Goal: Transaction & Acquisition: Book appointment/travel/reservation

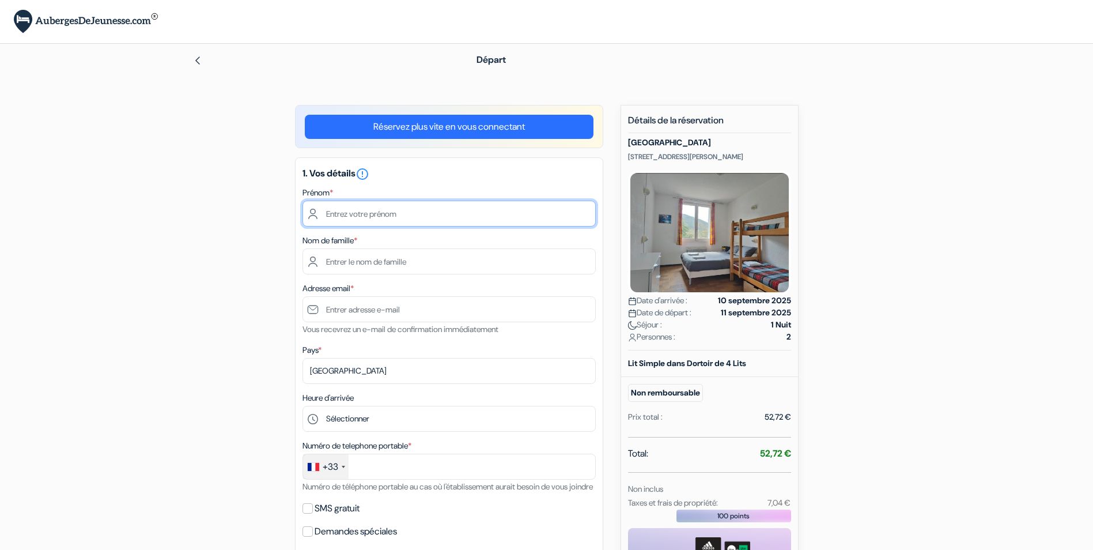
click at [386, 215] on input "text" at bounding box center [448, 213] width 293 height 26
click at [391, 213] on input "text" at bounding box center [448, 213] width 293 height 26
type input "[PERSON_NAME]"
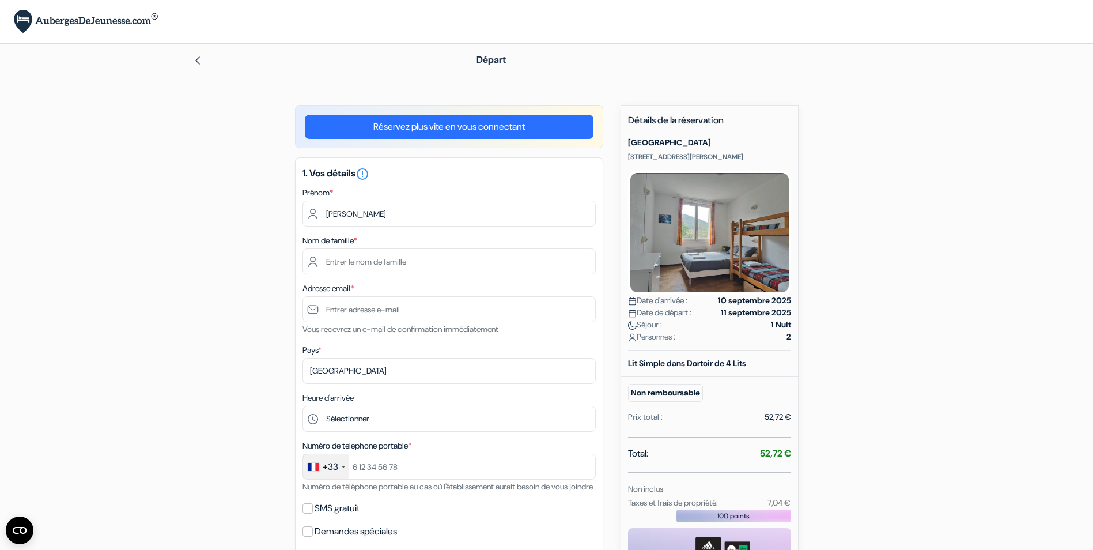
type input "OGIER"
type input "[EMAIL_ADDRESS][DOMAIN_NAME]"
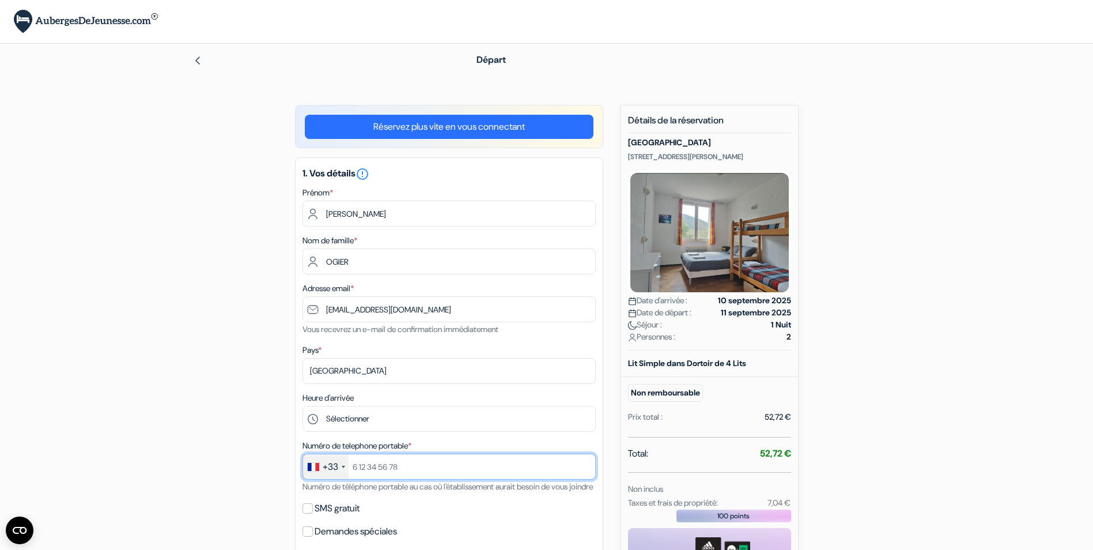
type input "0612018918"
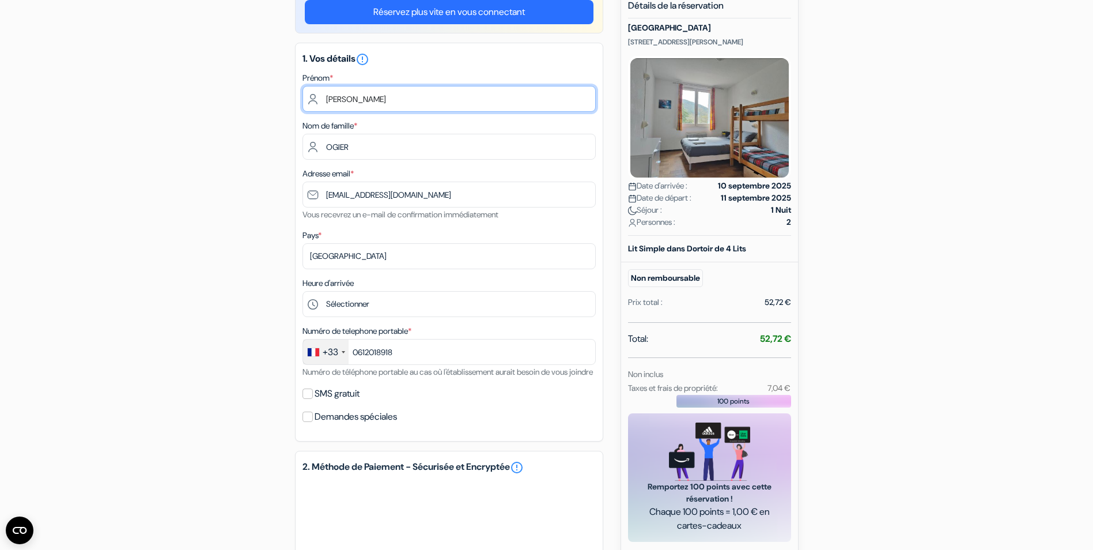
scroll to position [115, 0]
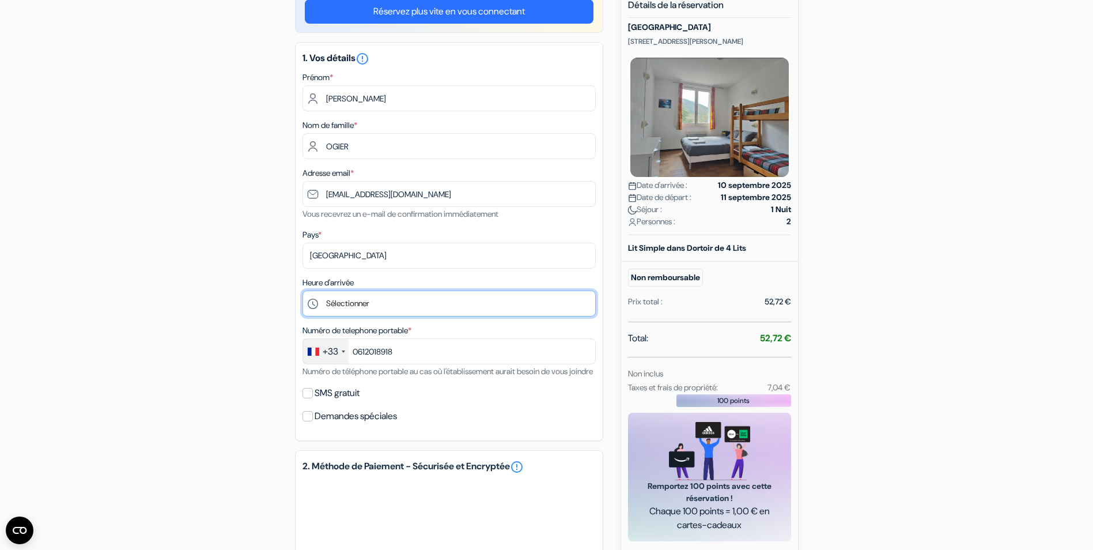
click at [398, 301] on select "Sélectionner 16:00 17:00 18:00 19:00" at bounding box center [448, 303] width 293 height 26
select select "18"
click at [302, 290] on select "Sélectionner 16:00 17:00 18:00 19:00" at bounding box center [448, 303] width 293 height 26
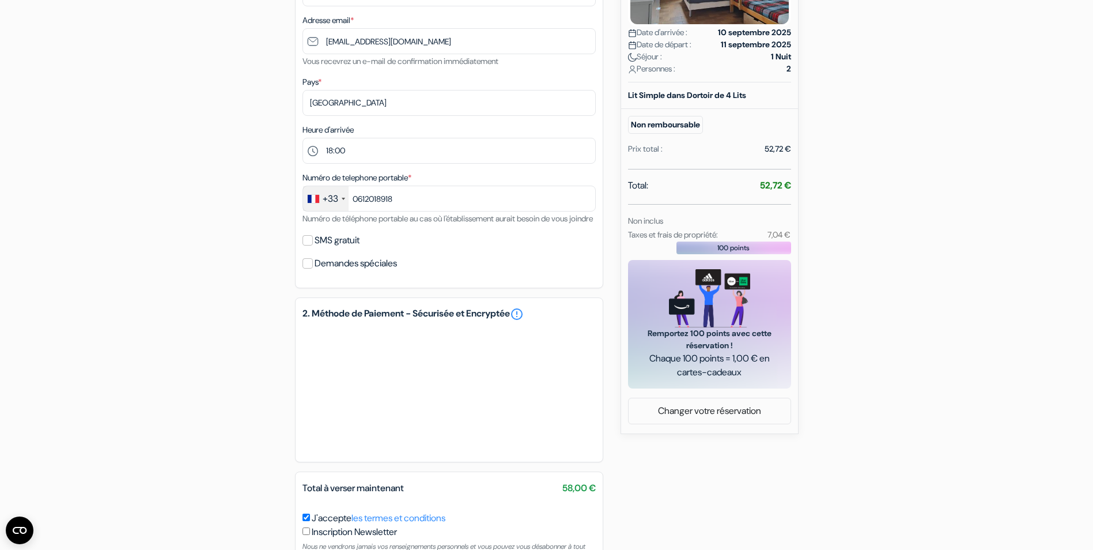
scroll to position [360, 0]
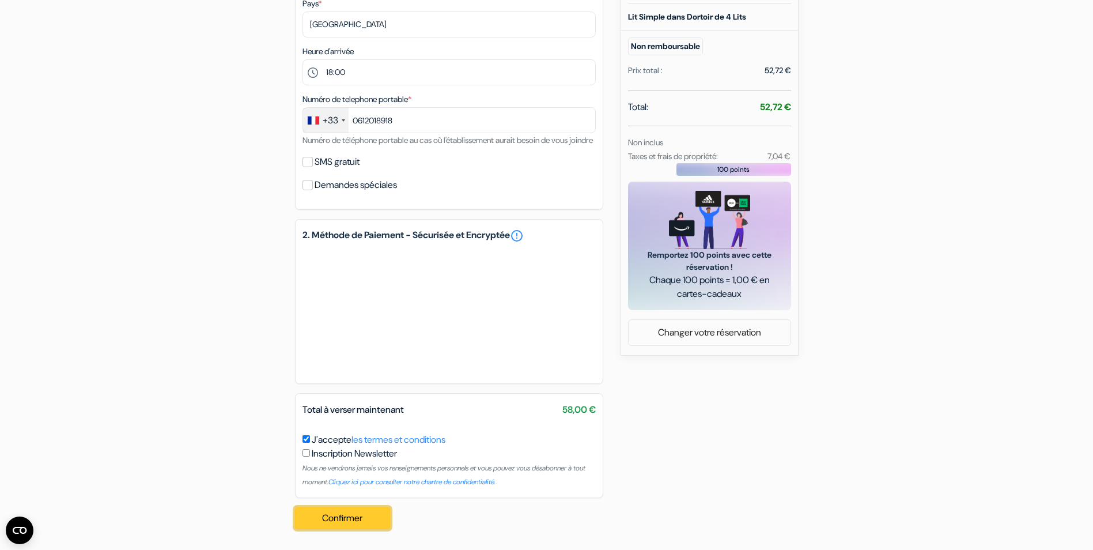
click at [350, 515] on button "Confirmer Loading..." at bounding box center [343, 518] width 96 height 22
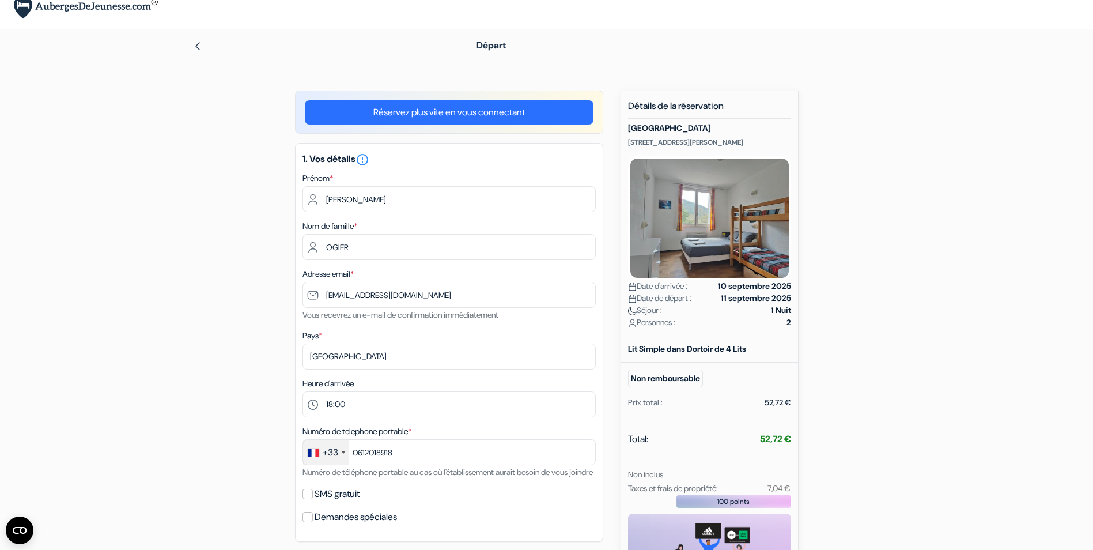
scroll to position [7, 0]
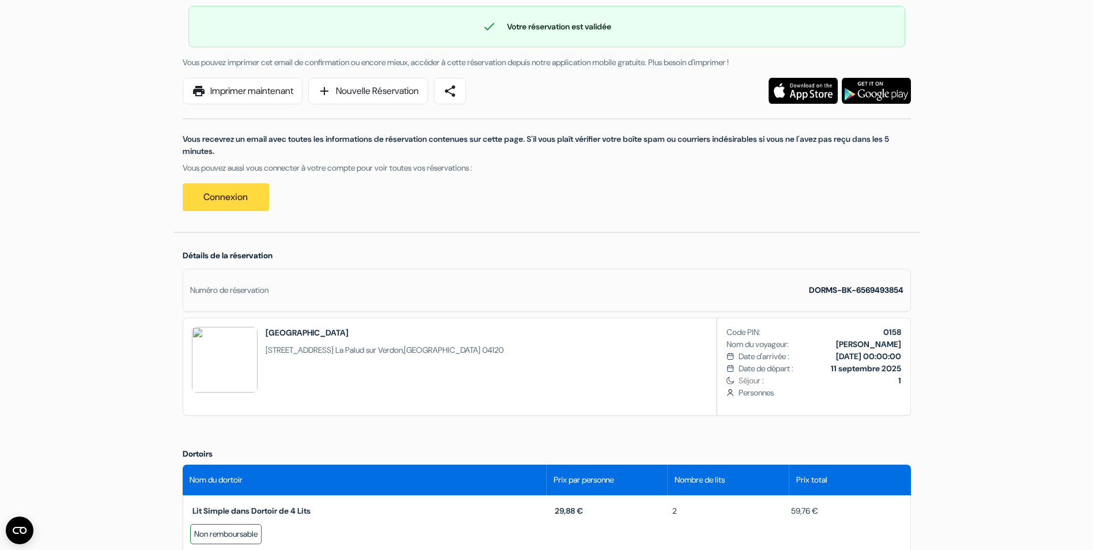
scroll to position [115, 0]
